Goal: Task Accomplishment & Management: Use online tool/utility

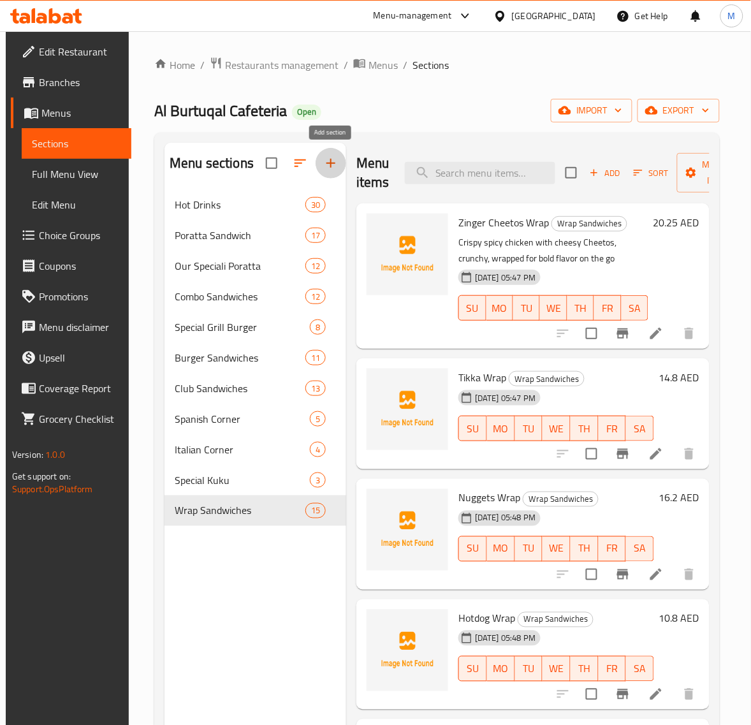
click at [326, 167] on icon "button" at bounding box center [330, 163] width 15 height 15
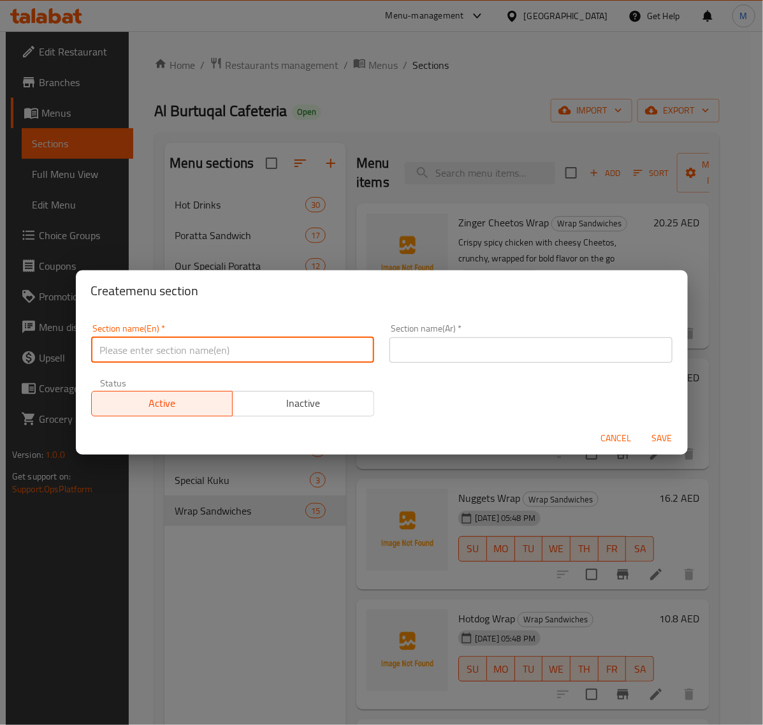
click at [193, 343] on input "text" at bounding box center [232, 349] width 283 height 25
type input "ل"
type input "Broasted Chicken"
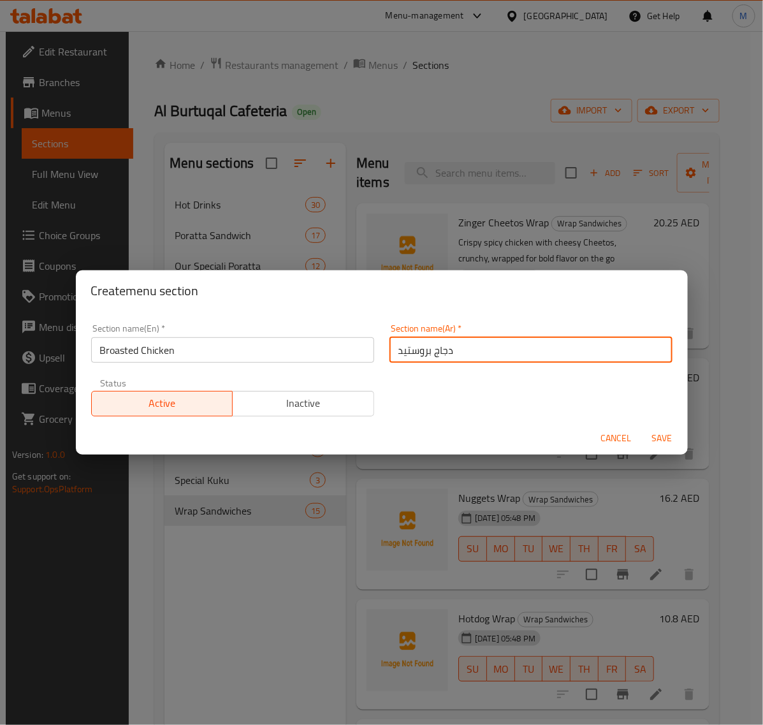
type input "دجاج بروستيد"
click at [662, 435] on span "Save" at bounding box center [662, 438] width 31 height 16
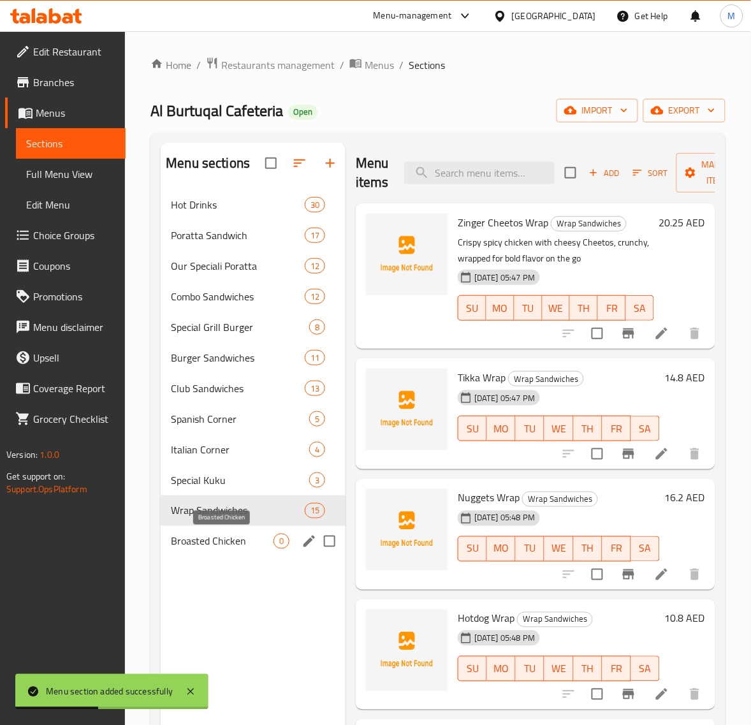
click at [260, 542] on span "Broasted Chicken" at bounding box center [222, 541] width 103 height 15
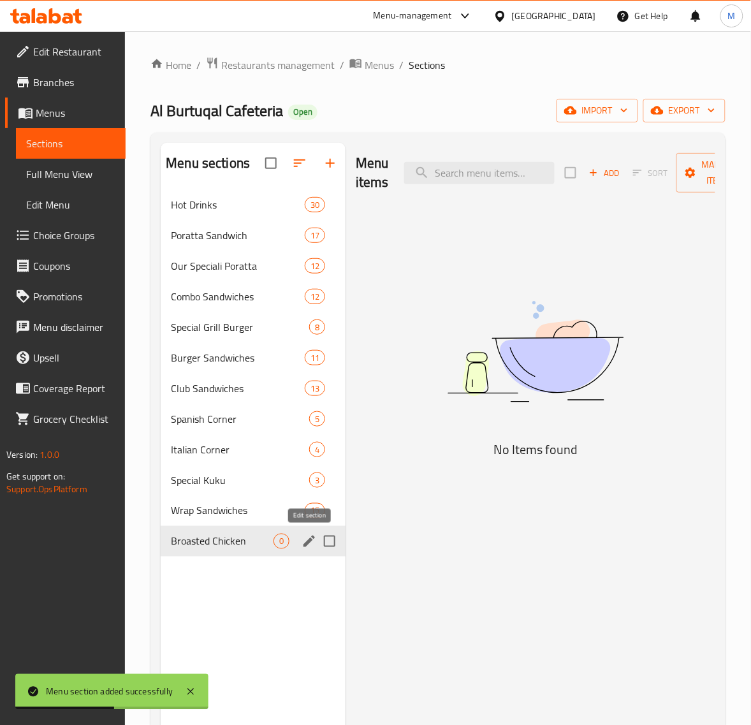
click at [302, 539] on icon "edit" at bounding box center [309, 541] width 15 height 15
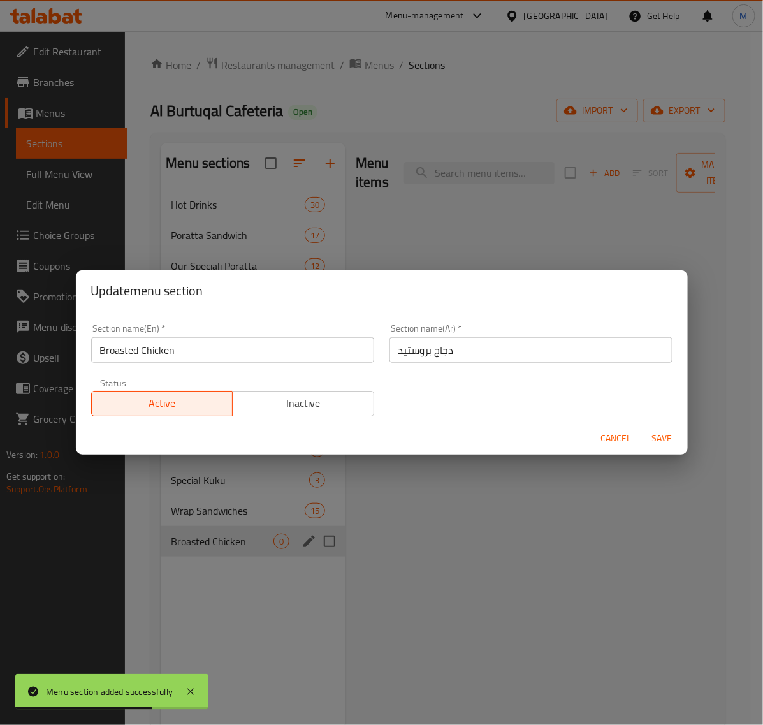
click at [603, 441] on span "Cancel" at bounding box center [616, 438] width 31 height 16
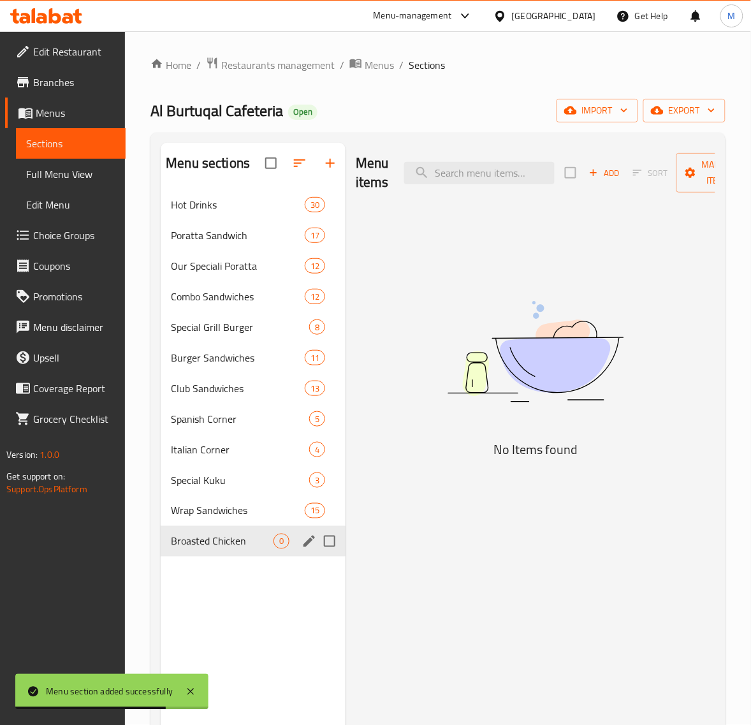
click at [543, 329] on img at bounding box center [535, 351] width 319 height 169
click at [607, 177] on span "Add" at bounding box center [604, 173] width 34 height 15
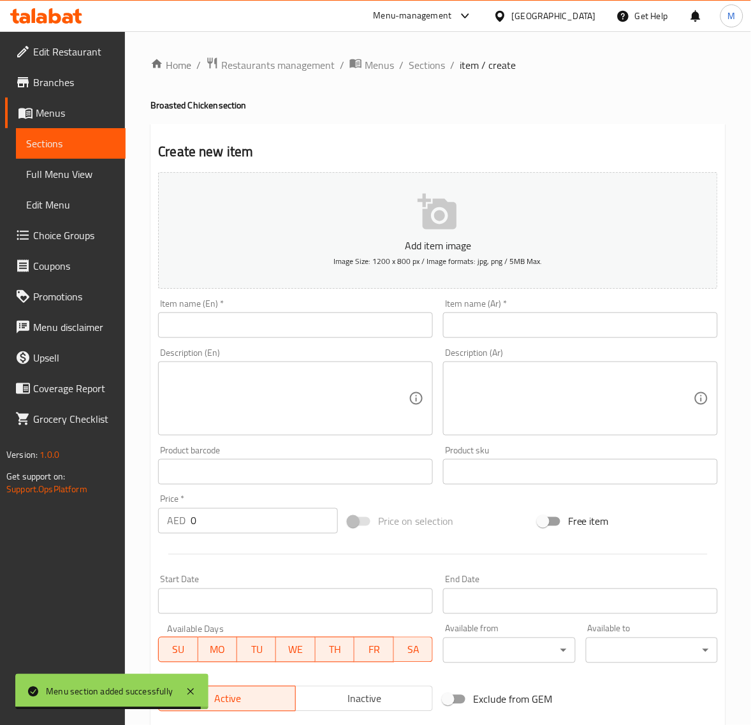
click at [495, 313] on input "text" at bounding box center [580, 324] width 275 height 25
paste input "وجبة العائلة"
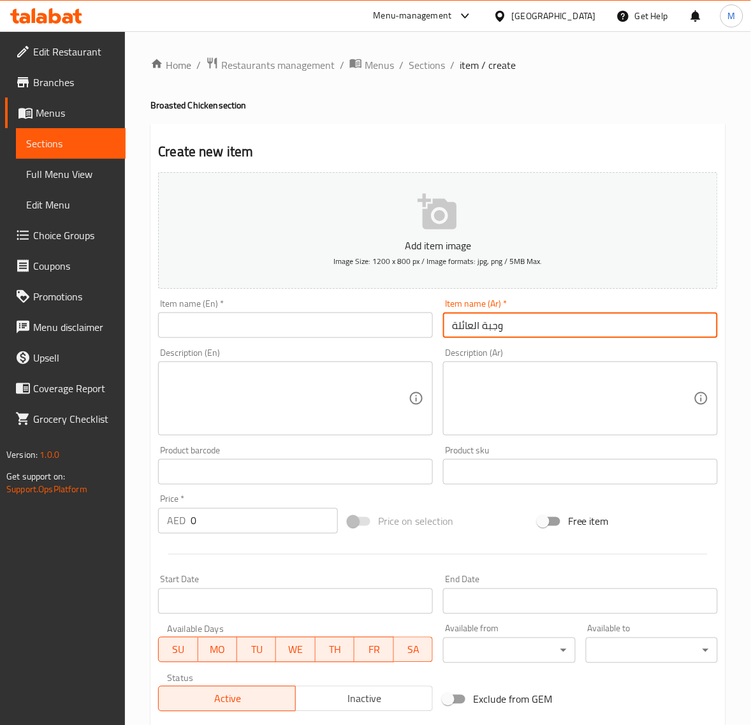
type input "وجبة العائلة"
click at [208, 333] on input "text" at bounding box center [295, 324] width 275 height 25
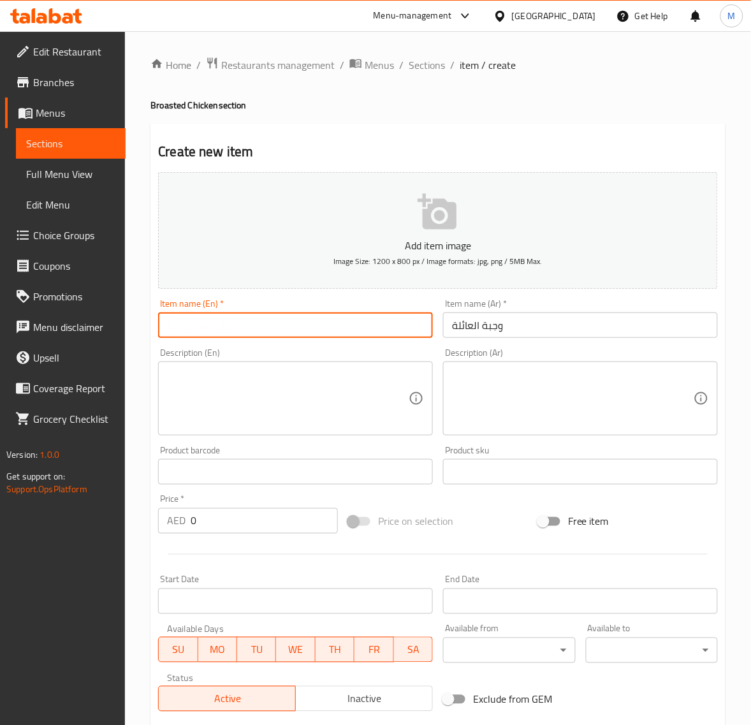
paste input "FAMILY MEAL"
type input "Family Meal"
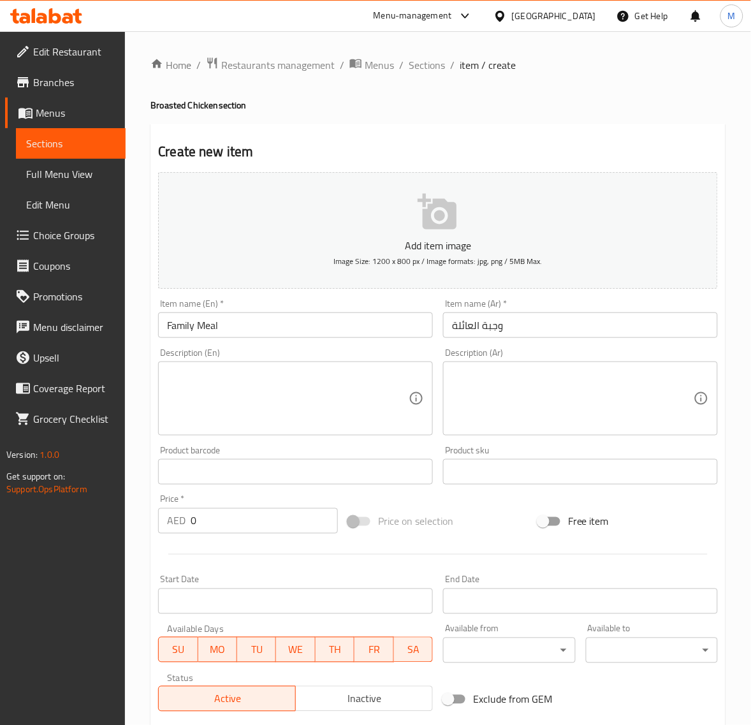
click at [240, 393] on textarea at bounding box center [288, 398] width 242 height 61
paste textarea "10 PCS. CHICKEN + FRENCH FRIES + 6 BUN + GARLIC + PEPSI"
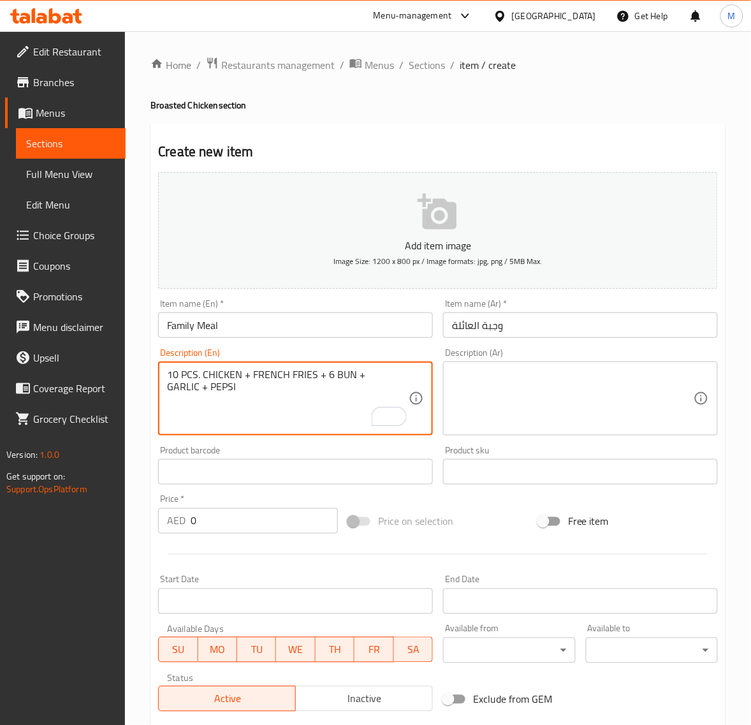
click at [249, 375] on textarea "10 PCS. CHICKEN + FRENCH FRIES + 6 BUN + GARLIC + PEPSI" at bounding box center [288, 398] width 242 height 61
click at [361, 377] on textarea "10 PCS. CHICKEN, FRENCH FRIES, 6 BUNS, GARLIC + PEPSI" at bounding box center [288, 398] width 242 height 61
click at [202, 388] on textarea "10 PCS. CHICKEN, FRENCH FRIES, 6 BUNS, GARLIC + PEPSI" at bounding box center [288, 398] width 242 height 61
click at [217, 408] on textarea "10 Pcs. Chicken, French Fries, 6 Buns, Garlic and Pepsi" at bounding box center [288, 398] width 242 height 61
click at [274, 409] on textarea "10 Pcs. Chicken, French Fries, 6 Buns, Garlic and Pepsi" at bounding box center [288, 398] width 242 height 61
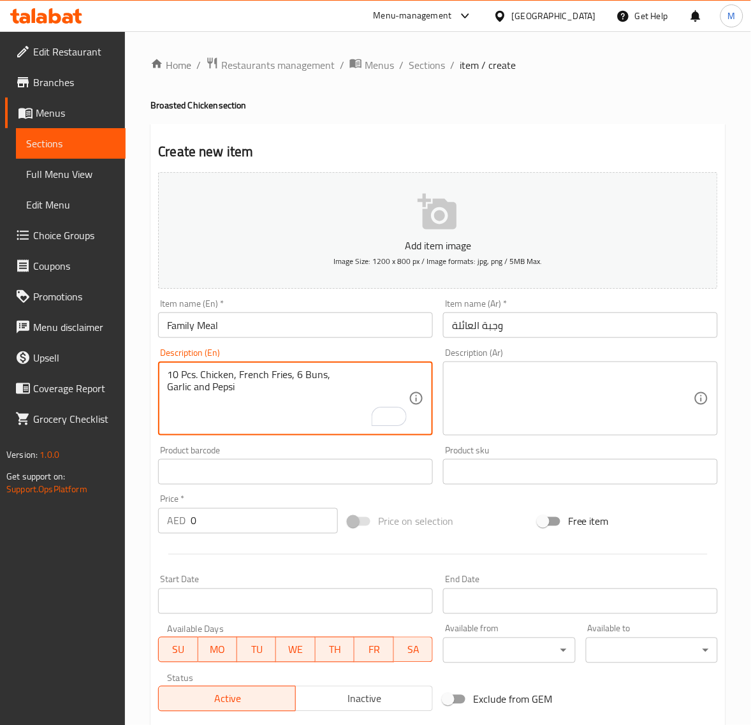
click at [199, 378] on textarea "10 Pcs. Chicken, French Fries, 6 Buns, Garlic and Pepsi" at bounding box center [288, 398] width 242 height 61
click at [198, 378] on textarea "10 Pcs. Chicken, French Fries, 6 Buns, Garlic and Pepsi" at bounding box center [288, 398] width 242 height 61
click at [196, 374] on textarea "10 Pcs. Chicken, French Fries, 6 Buns, Garlic and Pepsi" at bounding box center [288, 398] width 242 height 61
type textarea "10 Pcs Chicken, French Fries, 6 Buns, Garlic and Pepsi"
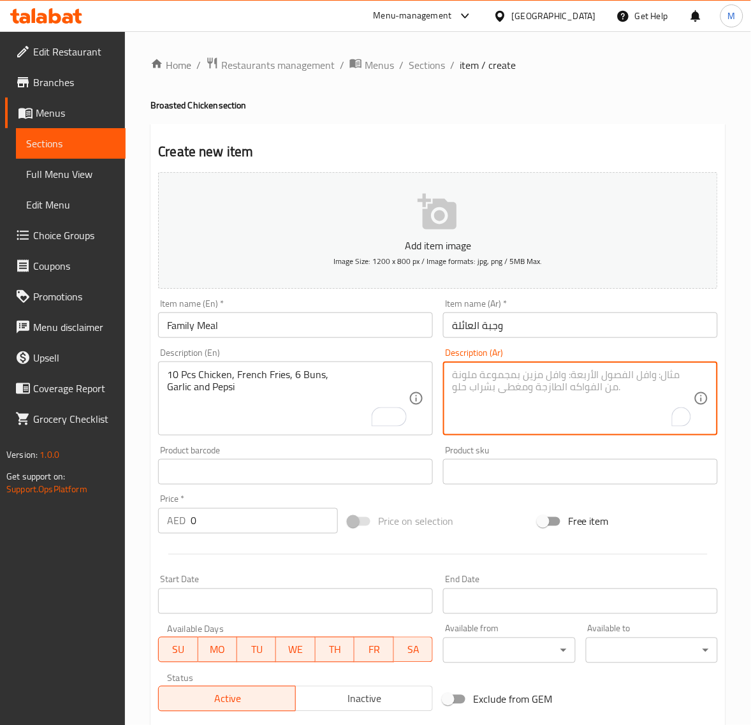
click at [539, 419] on textarea "To enrich screen reader interactions, please activate Accessibility in Grammarl…" at bounding box center [573, 398] width 242 height 61
paste textarea "١٠ قطع دجاج، بطاطس مقلية، ٦ خبز، ثوم وبيبسي"
type textarea "١٠ قطع دجاج، بطاطس مقلية، ٦ خبز، ثوم وبيبسي"
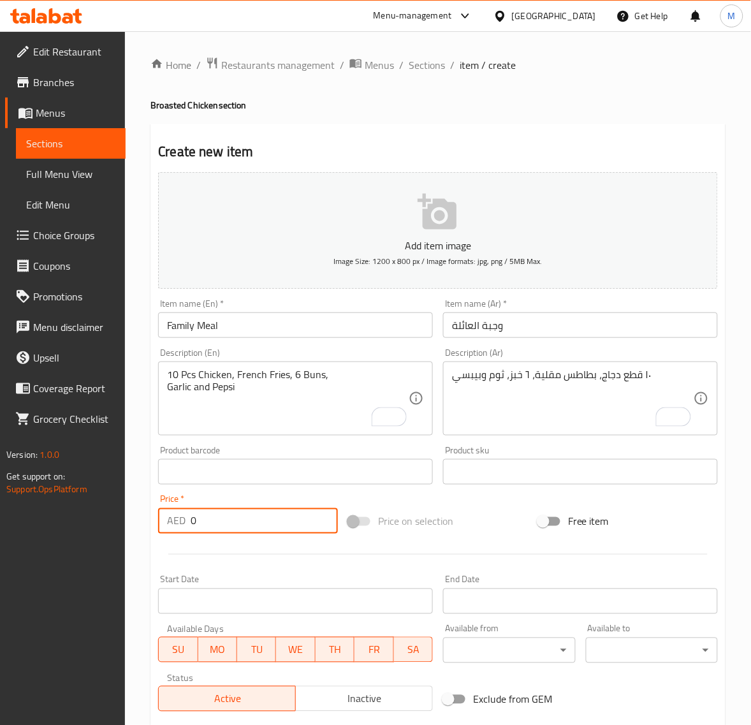
click at [231, 518] on input "0" at bounding box center [264, 520] width 147 height 25
paste input "66.15"
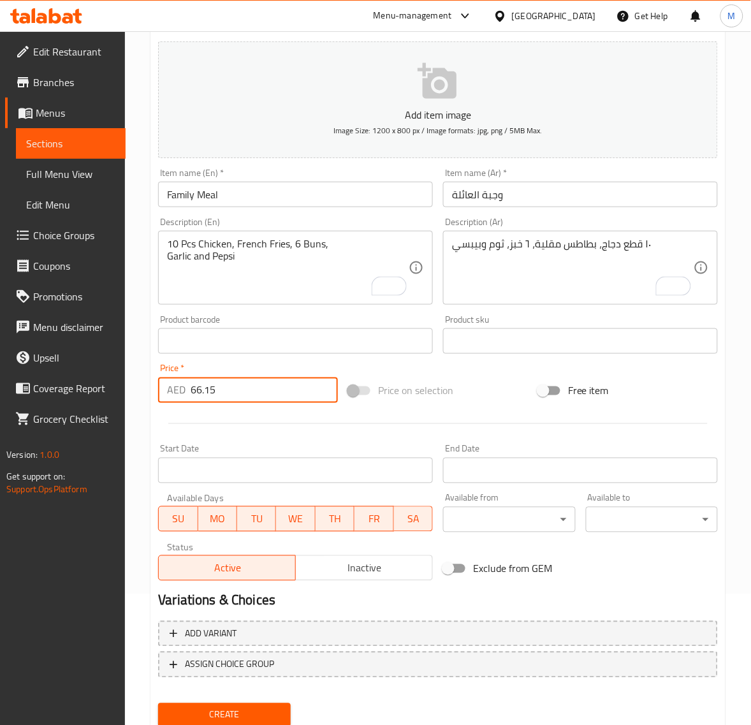
scroll to position [159, 0]
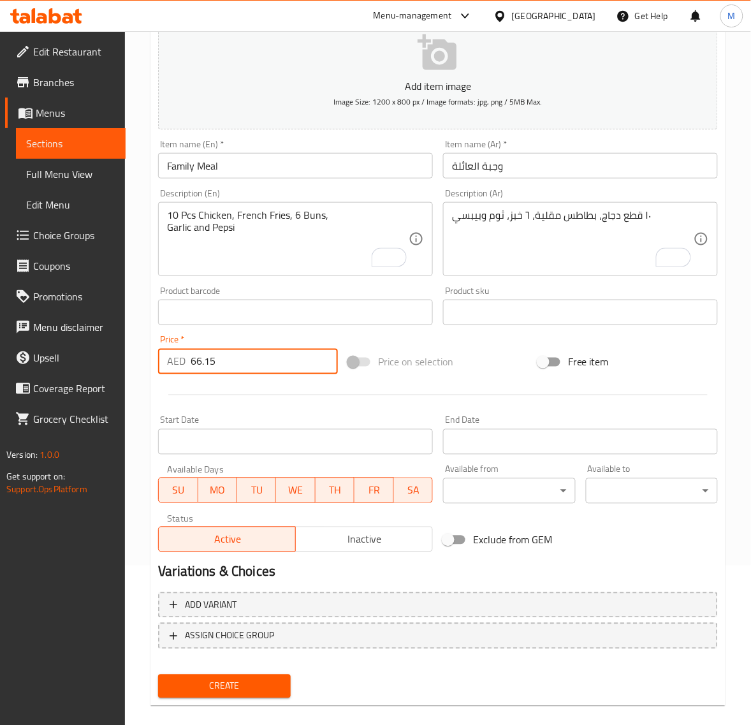
type input "66.15"
click at [317, 572] on h2 "Variations & Choices" at bounding box center [438, 571] width 560 height 19
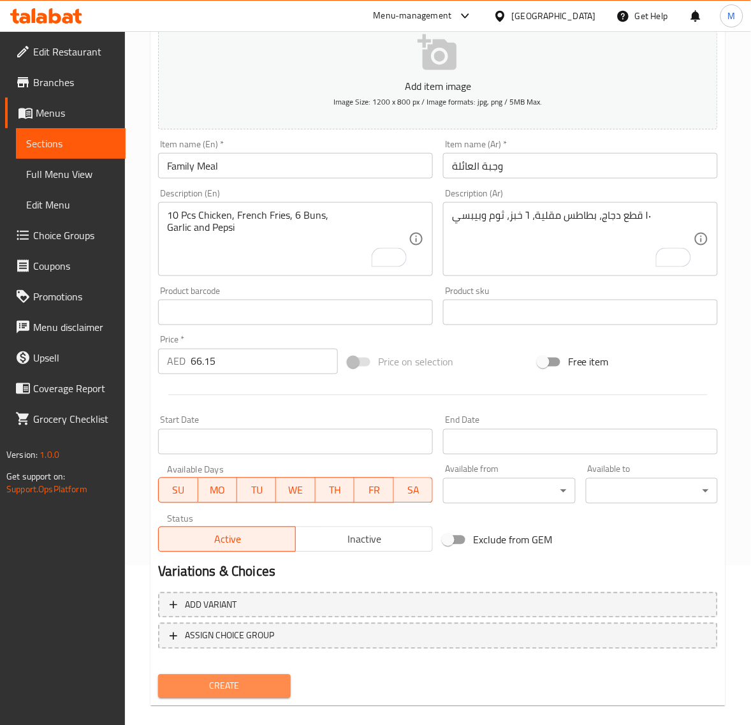
click at [200, 689] on span "Create" at bounding box center [224, 686] width 112 height 16
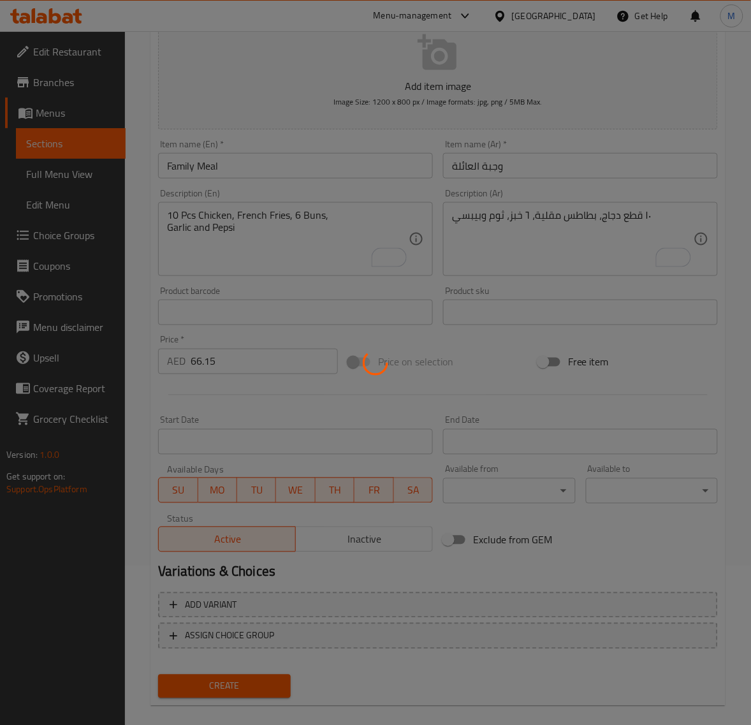
type input "0"
